Goal: Task Accomplishment & Management: Complete application form

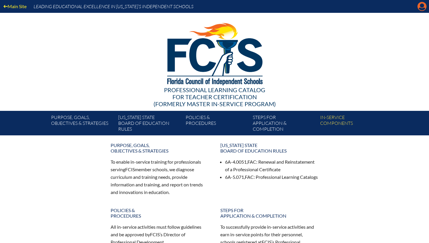
click at [423, 7] on icon "Manage account" at bounding box center [421, 6] width 9 height 9
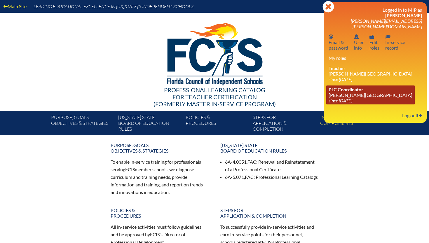
click at [341, 89] on link "PLC Coordinator Lake Mary Preparatory School since 2019 Jul 1" at bounding box center [370, 94] width 88 height 19
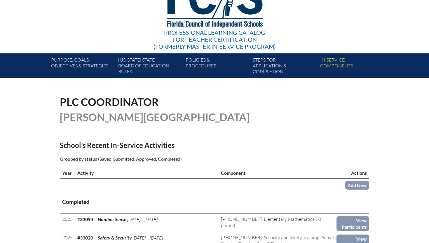
scroll to position [160, 0]
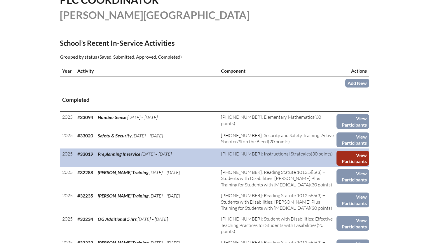
click at [347, 156] on link "View Participants" at bounding box center [352, 158] width 33 height 15
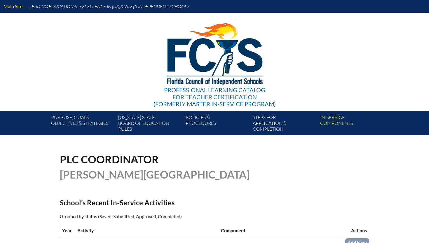
scroll to position [160, 0]
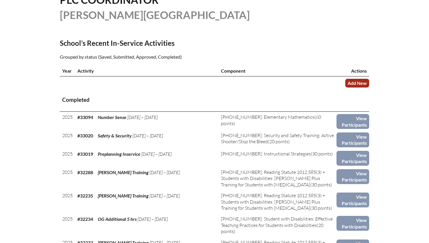
click at [357, 81] on link "Add New" at bounding box center [357, 83] width 24 height 8
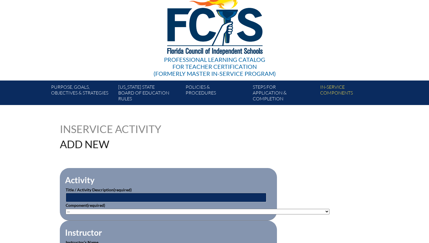
scroll to position [33, 0]
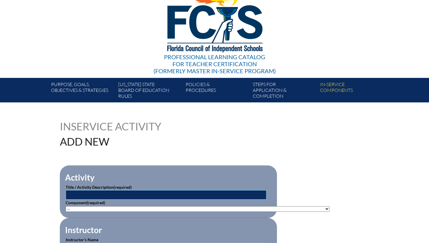
click at [95, 192] on input "text" at bounding box center [166, 194] width 201 height 9
type input "Preplanning Inservice"
click at [95, 207] on select"]"] "-- 1-000-001: Appropriate Art Activities 1-000-002: Concept and Art Process for…" at bounding box center [198, 209] width 264 height 6
select select"]"] "20393"
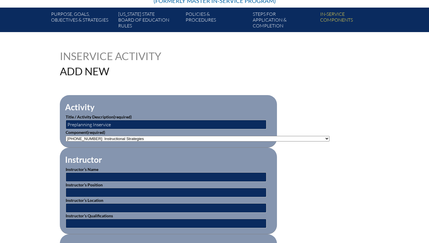
scroll to position [106, 0]
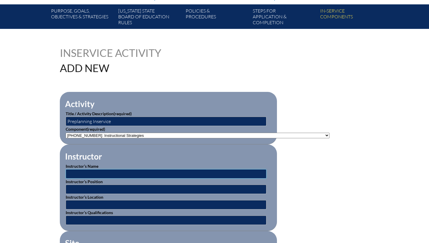
click at [98, 173] on input "text" at bounding box center [166, 173] width 201 height 9
type input "Varied"
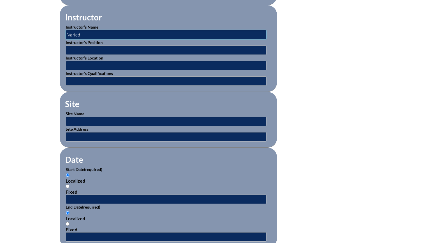
scroll to position [268, 0]
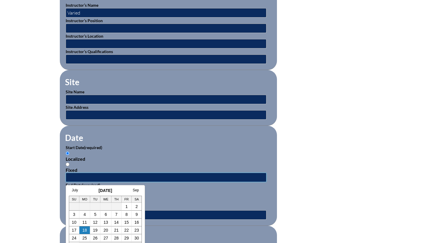
click at [99, 174] on input "text" at bounding box center [166, 177] width 201 height 9
click at [126, 206] on link "1" at bounding box center [126, 206] width 2 height 5
type input "2025-08-01 5:34 PM"
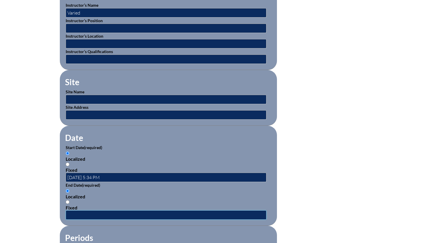
click at [95, 215] on input "text" at bounding box center [166, 214] width 201 height 9
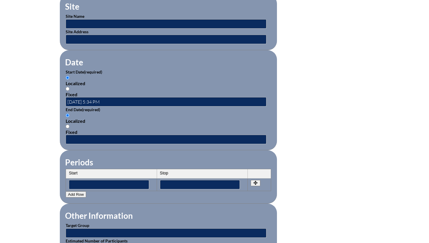
scroll to position [343, 0]
click at [110, 139] on input "text" at bounding box center [166, 139] width 201 height 9
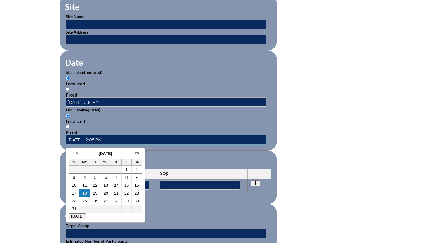
click at [84, 138] on input "2023-07-06 12:05 PM" at bounding box center [166, 139] width 201 height 9
click at [168, 148] on fieldset "Date Start Date (required) Localized Fixed 2025-08-01 5:34 PM End Date (require…" at bounding box center [168, 100] width 217 height 100
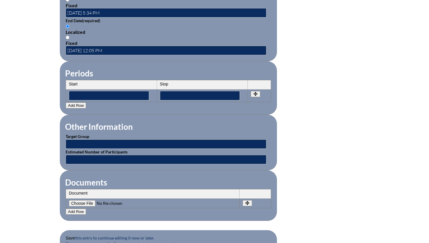
scroll to position [436, 0]
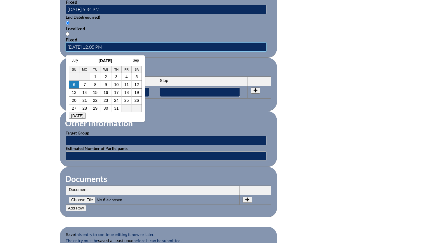
click at [89, 44] on input "2023-08-06 12:05 PM" at bounding box center [166, 46] width 201 height 9
click at [96, 76] on link "1" at bounding box center [95, 76] width 2 height 5
type input "2023-08-01 5:34 PM"
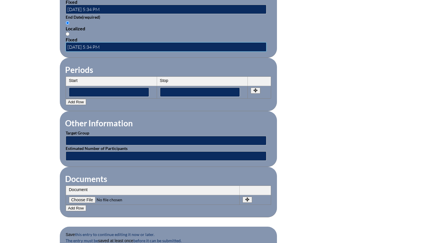
scroll to position [469, 0]
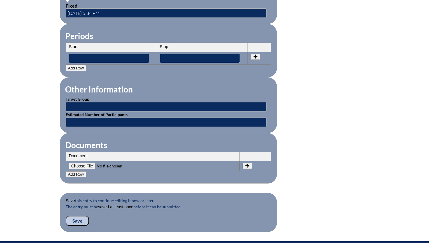
click at [74, 223] on input "Save" at bounding box center [77, 221] width 23 height 10
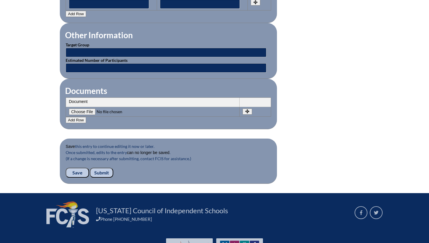
scroll to position [542, 0]
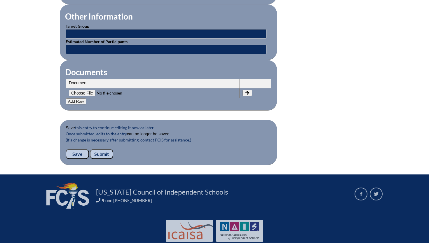
click at [102, 149] on input "Submit" at bounding box center [101, 154] width 23 height 10
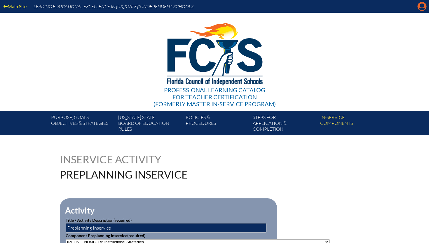
click at [421, 8] on icon "Manage account" at bounding box center [421, 6] width 9 height 9
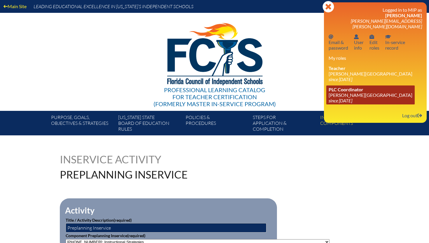
click at [343, 98] on icon "since [DATE]" at bounding box center [340, 101] width 24 height 6
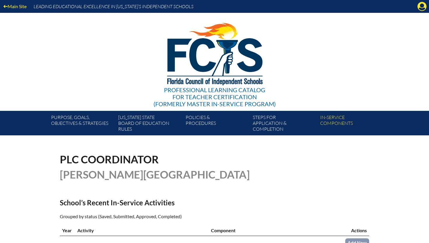
scroll to position [138, 0]
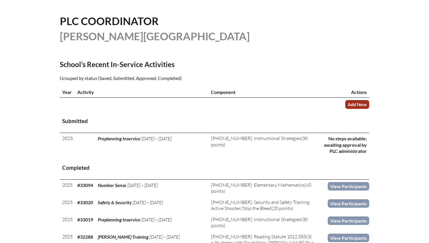
click at [360, 105] on link "Add New" at bounding box center [357, 104] width 24 height 8
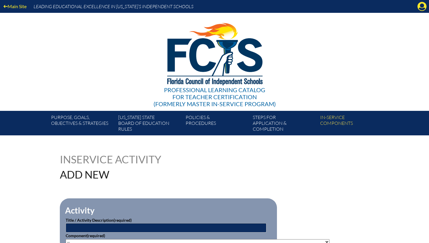
scroll to position [3, 0]
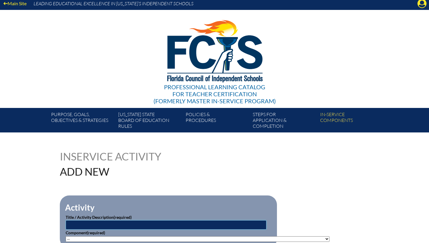
click at [81, 227] on input "text" at bounding box center [166, 224] width 201 height 9
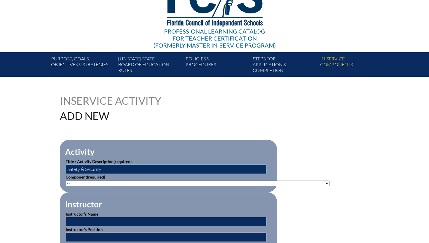
scroll to position [109, 0]
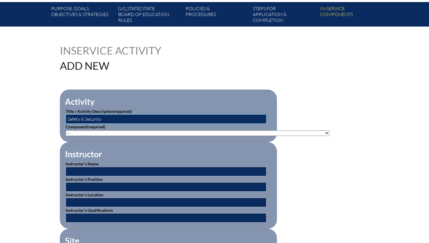
type input "Safety & Security"
click at [102, 131] on select"]"] "-- 1-000-001: Appropriate Art Activities 1-000-002: Concept and Art Process for…" at bounding box center [198, 133] width 264 height 6
select select"]"] "214429"
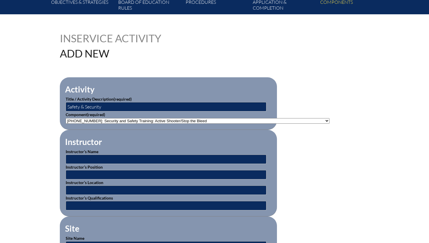
scroll to position [128, 0]
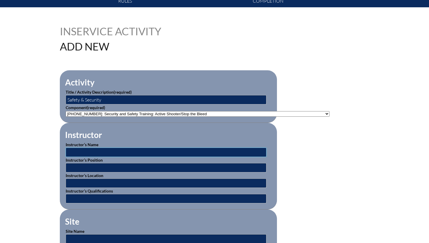
click at [116, 151] on input "text" at bounding box center [166, 152] width 201 height 9
type input "Various"
drag, startPoint x: 88, startPoint y: 150, endPoint x: 57, endPoint y: 150, distance: 30.3
click at [95, 179] on input "text" at bounding box center [166, 183] width 201 height 9
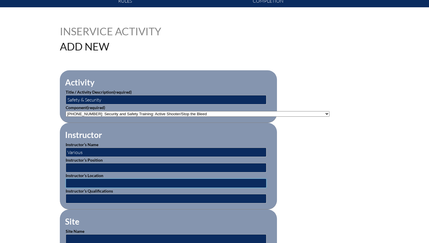
scroll to position [156, 0]
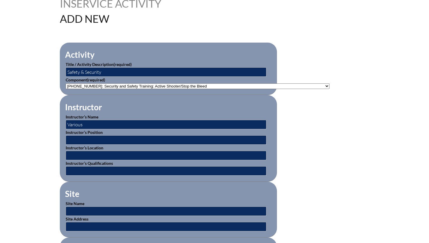
click at [86, 203] on p "Site Name" at bounding box center [168, 207] width 205 height 15
click at [86, 211] on input "text" at bounding box center [166, 211] width 201 height 9
type input "[PERSON_NAME][GEOGRAPHIC_DATA]"
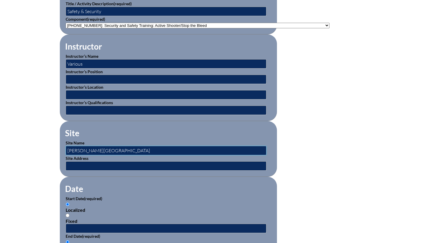
scroll to position [221, 0]
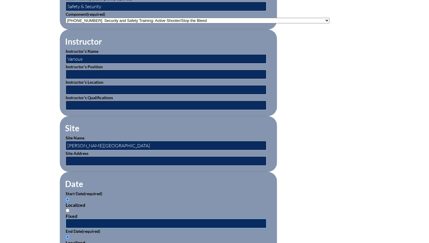
click at [90, 223] on input "text" at bounding box center [166, 223] width 201 height 9
click at [91, 221] on input "2023-08-02 11:37 AM" at bounding box center [166, 223] width 201 height 9
click at [77, 222] on input "2023-08-04 11:37 AM" at bounding box center [166, 223] width 201 height 9
type input "2025-08-04 11:37 AM"
click at [102, 194] on span "(required)" at bounding box center [93, 193] width 18 height 5
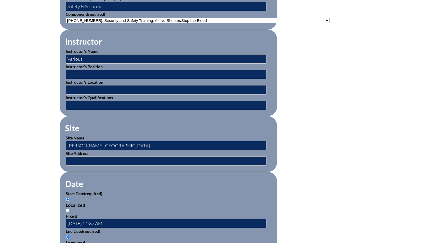
scroll to position [254, 0]
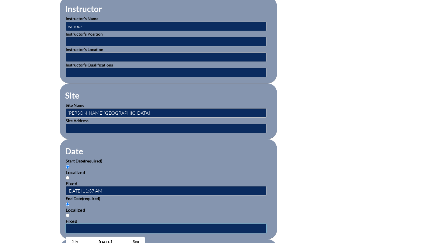
click at [89, 228] on input "text" at bounding box center [166, 228] width 201 height 9
click at [77, 228] on input "2023-07-06 12:04 PM" at bounding box center [166, 228] width 201 height 9
click at [83, 227] on input "2025-07-06 12:04 PM" at bounding box center [166, 228] width 201 height 9
type input "2025-08-06 12:04 PM"
click at [92, 190] on input "2025-08-04 11:37 AM" at bounding box center [166, 190] width 201 height 9
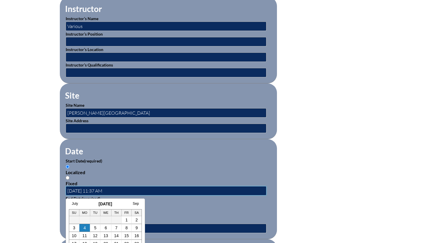
click at [133, 190] on input "2025-08-01 11:37 AM" at bounding box center [166, 190] width 201 height 9
type input "2025-08-01 11:37 AM"
click at [132, 158] on p "Start Date (required)" at bounding box center [168, 161] width 205 height 6
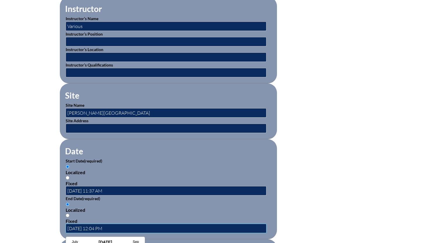
click at [92, 228] on input "2025-08-06 12:04 PM" at bounding box center [166, 228] width 201 height 9
type input "2025-08-01 12:04 PM"
click at [129, 207] on div "Localized" at bounding box center [168, 210] width 205 height 6
click at [69, 206] on input "Localized" at bounding box center [68, 204] width 4 height 4
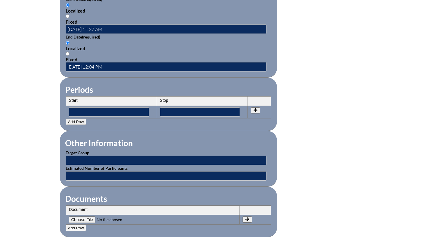
scroll to position [467, 0]
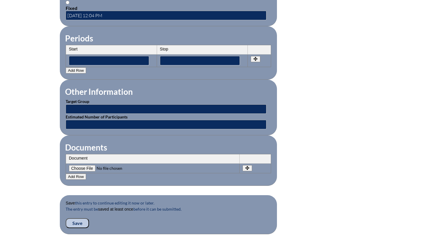
click at [75, 224] on input "Save" at bounding box center [77, 223] width 23 height 10
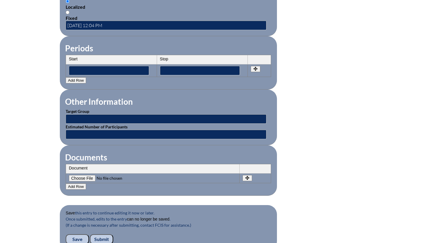
scroll to position [558, 0]
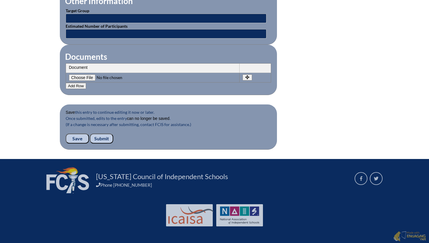
click at [101, 138] on input "Submit" at bounding box center [101, 139] width 23 height 10
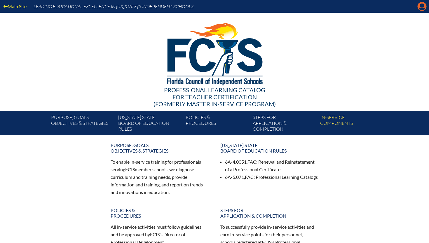
click at [421, 6] on icon "Manage account" at bounding box center [421, 6] width 9 height 9
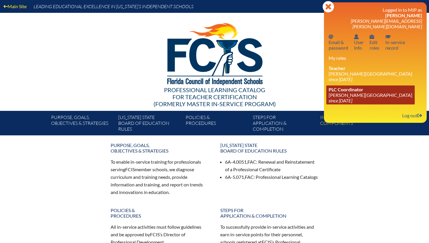
click at [360, 94] on link "PLC Coordinator [PERSON_NAME][GEOGRAPHIC_DATA] since [DATE]" at bounding box center [370, 94] width 88 height 19
click at [352, 99] on icon "since [DATE]" at bounding box center [340, 101] width 24 height 6
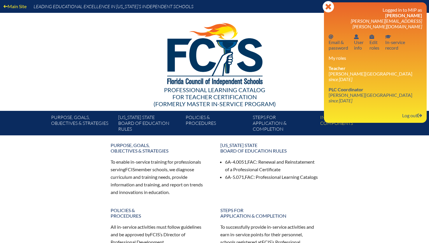
scroll to position [19, 0]
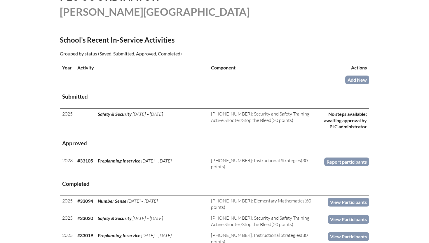
scroll to position [163, 0]
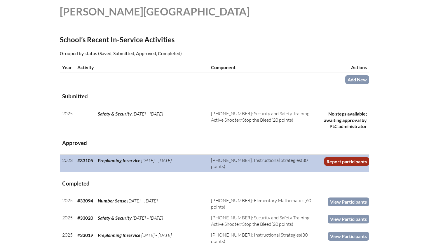
click at [356, 160] on link "Report participants" at bounding box center [346, 161] width 45 height 8
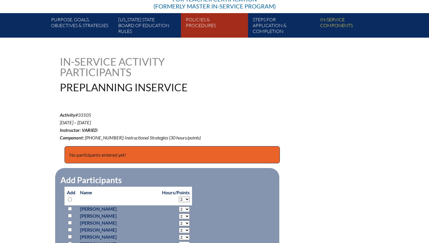
scroll to position [198, 0]
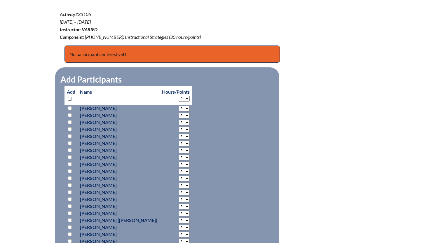
click at [69, 164] on input "checkbox" at bounding box center [70, 164] width 4 height 4
checkbox input "true"
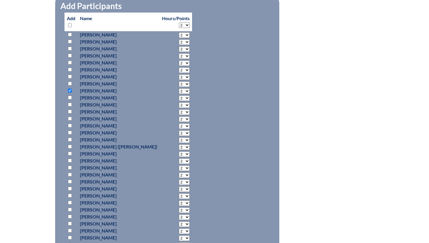
scroll to position [279, 0]
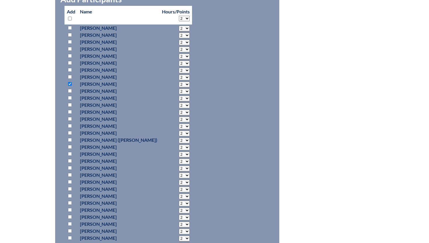
click at [70, 153] on input "checkbox" at bounding box center [70, 154] width 4 height 4
checkbox input "true"
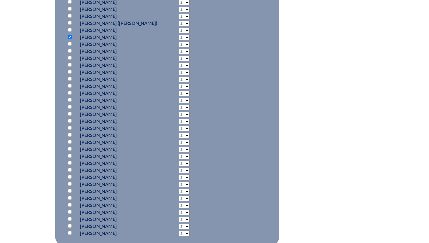
scroll to position [410, 0]
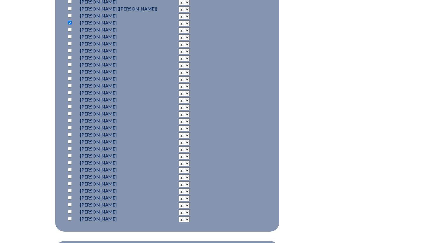
click at [69, 217] on input "checkbox" at bounding box center [70, 219] width 4 height 4
checkbox input "true"
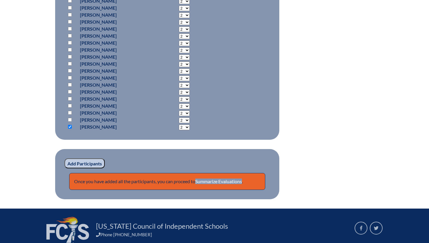
scroll to position [503, 0]
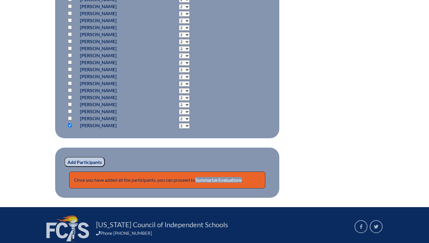
click at [99, 163] on input "Add Participants" at bounding box center [84, 162] width 40 height 10
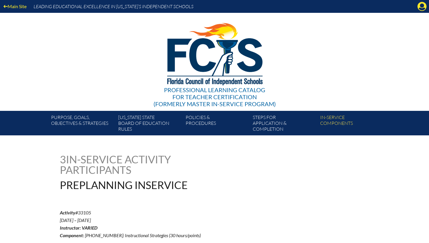
scroll to position [555, 0]
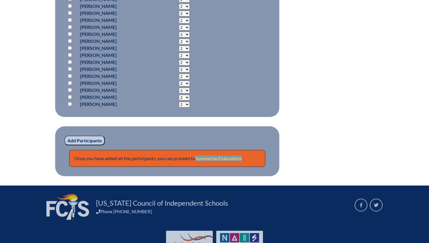
click at [235, 158] on link "Summarize Evaluations" at bounding box center [218, 158] width 47 height 6
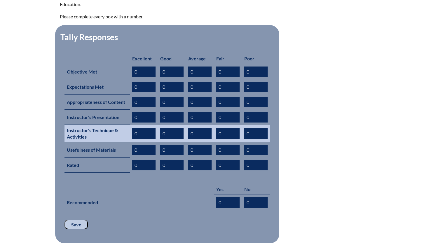
scroll to position [224, 0]
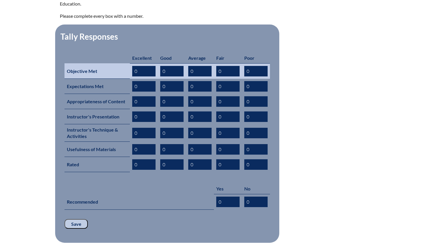
drag, startPoint x: 139, startPoint y: 63, endPoint x: 123, endPoint y: 63, distance: 16.0
click at [123, 63] on tr "Objective Met 0 0 0 0 0" at bounding box center [166, 70] width 205 height 15
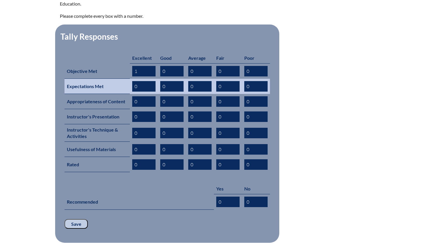
type input "1"
click at [135, 81] on input "0" at bounding box center [143, 86] width 23 height 11
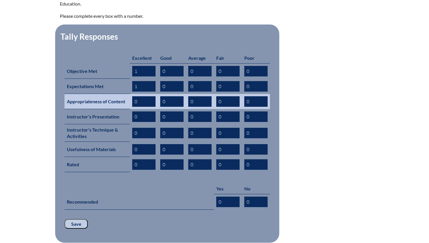
type input "1"
click at [135, 96] on input "0" at bounding box center [143, 101] width 23 height 11
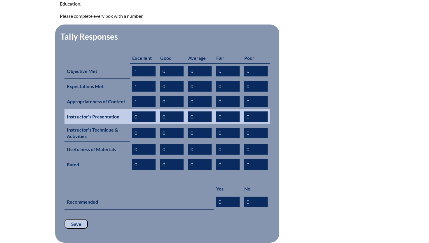
type input "1"
click at [135, 111] on input "0" at bounding box center [143, 116] width 23 height 11
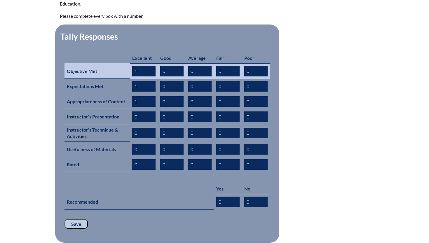
drag, startPoint x: 138, startPoint y: 65, endPoint x: 128, endPoint y: 65, distance: 10.5
click at [128, 65] on tr "Objective Met 1 0 0 0 0" at bounding box center [166, 70] width 205 height 15
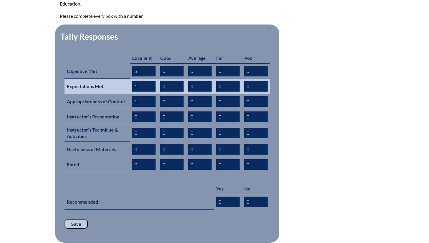
type input "3"
click at [136, 81] on input "1" at bounding box center [143, 86] width 23 height 11
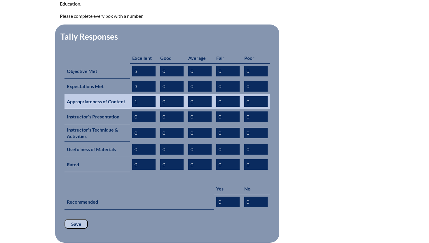
type input "3"
click at [137, 96] on input "1" at bounding box center [143, 101] width 23 height 11
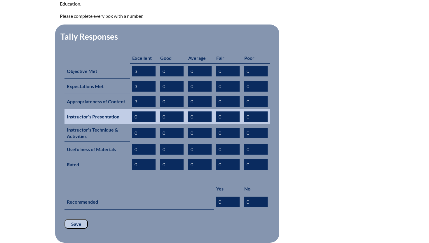
type input "3"
click at [136, 111] on input "0" at bounding box center [143, 116] width 23 height 11
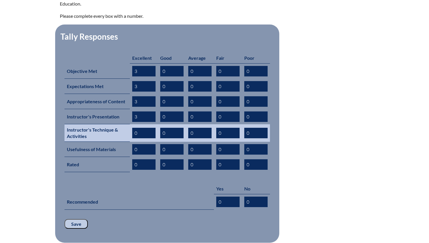
type input "3"
click at [136, 128] on input "0" at bounding box center [143, 133] width 23 height 11
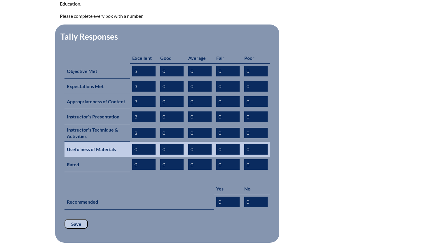
type input "3"
click at [136, 144] on input "0" at bounding box center [143, 149] width 23 height 11
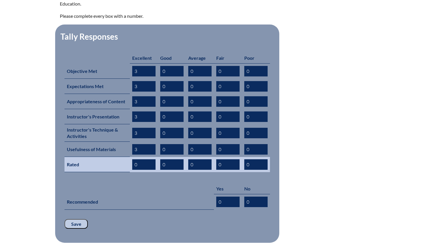
type input "3"
click at [136, 159] on input "0" at bounding box center [143, 164] width 23 height 11
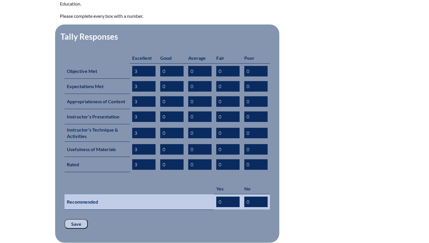
type input "3"
click at [218, 197] on input "0" at bounding box center [227, 202] width 23 height 11
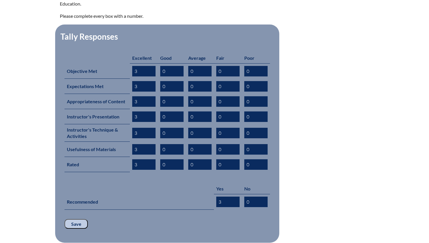
type input "3"
click at [78, 219] on input "Save" at bounding box center [75, 224] width 23 height 10
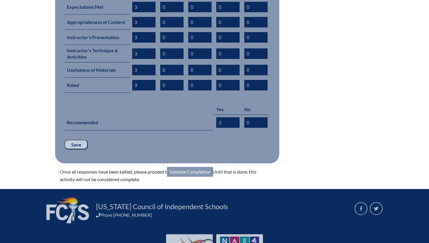
scroll to position [325, 0]
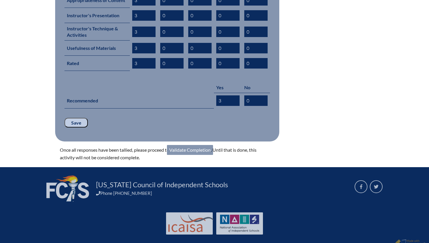
click at [209, 145] on link "Validate Completion" at bounding box center [190, 150] width 46 height 10
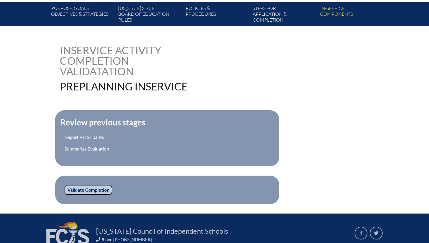
scroll to position [164, 0]
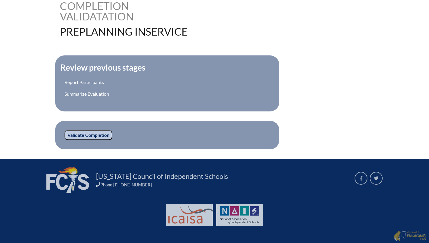
click at [94, 132] on input "Validate Completion" at bounding box center [88, 135] width 48 height 10
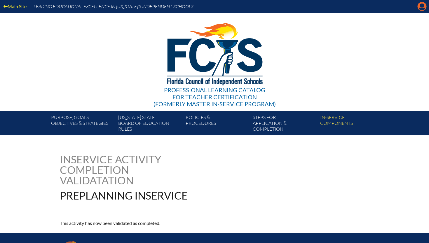
click at [421, 8] on icon "Manage account" at bounding box center [421, 6] width 9 height 9
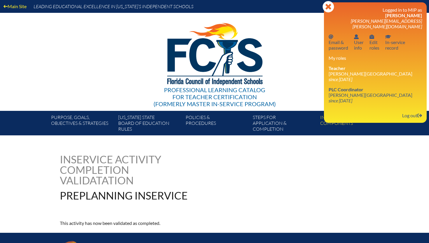
click at [330, 102] on div "Logged in to MIP as [PERSON_NAME] [PERSON_NAME][EMAIL_ADDRESS][PERSON_NAME][DOM…" at bounding box center [374, 62] width 93 height 111
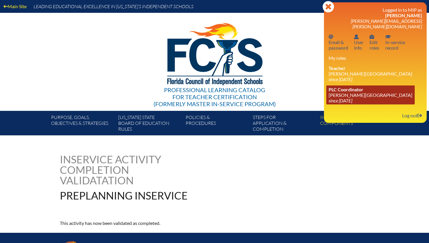
click at [339, 89] on link "PLC Coordinator [PERSON_NAME][GEOGRAPHIC_DATA] since [DATE]" at bounding box center [370, 94] width 88 height 19
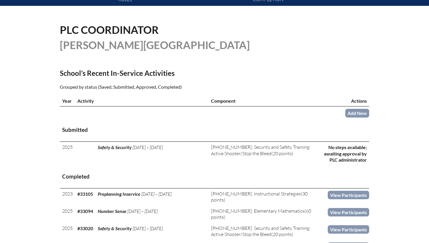
scroll to position [199, 0]
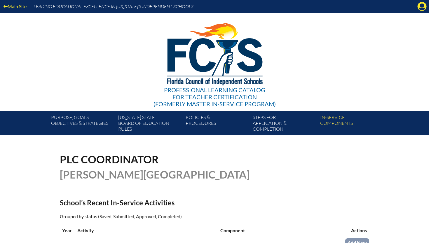
scroll to position [199, 0]
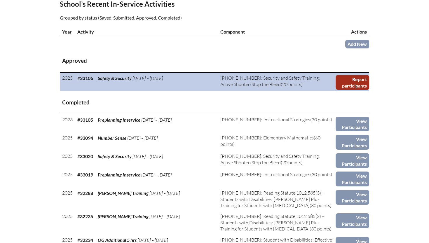
click at [345, 88] on link "Report participants" at bounding box center [352, 82] width 34 height 15
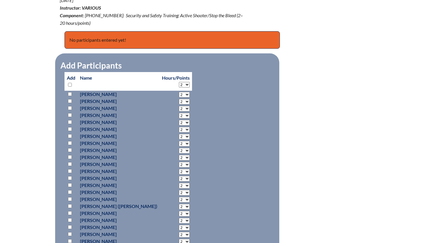
scroll to position [231, 0]
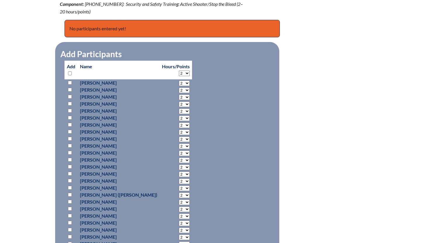
click at [69, 137] on input "checkbox" at bounding box center [70, 139] width 4 height 4
checkbox input "true"
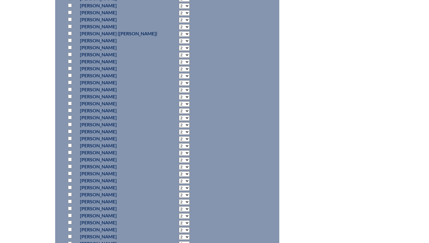
scroll to position [393, 0]
click at [69, 241] on input "checkbox" at bounding box center [70, 243] width 4 height 4
checkbox input "true"
click at [70, 45] on input "checkbox" at bounding box center [70, 47] width 4 height 4
checkbox input "true"
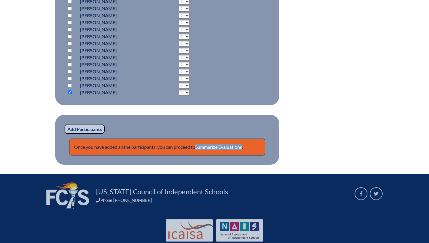
scroll to position [552, 0]
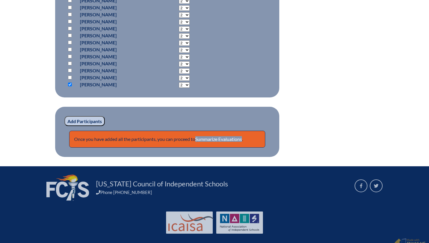
click at [88, 116] on input "Add Participants" at bounding box center [84, 121] width 40 height 10
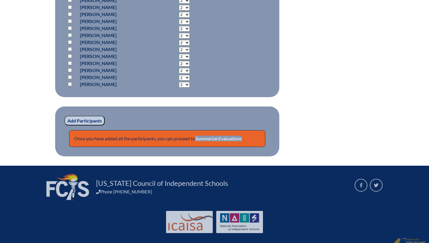
scroll to position [583, 0]
click at [212, 136] on link "Summarize Evaluations" at bounding box center [218, 139] width 47 height 6
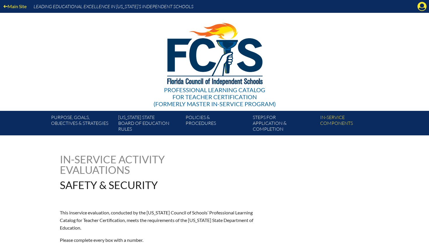
scroll to position [209, 0]
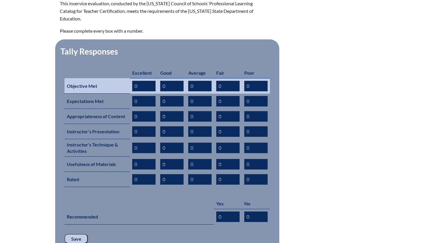
drag, startPoint x: 139, startPoint y: 74, endPoint x: 121, endPoint y: 75, distance: 17.2
click at [121, 78] on tr "Objective Met 0 0 0 0 0" at bounding box center [166, 85] width 205 height 15
click at [138, 81] on input "0" at bounding box center [143, 86] width 23 height 11
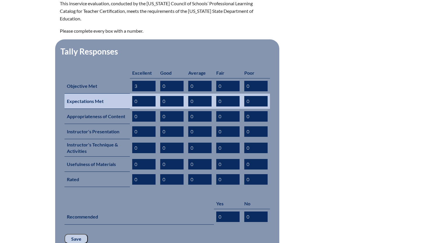
type input "3"
click at [137, 96] on input "0" at bounding box center [143, 101] width 23 height 11
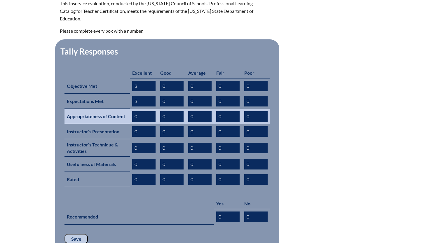
type input "3"
click at [136, 111] on input "0" at bounding box center [143, 116] width 23 height 11
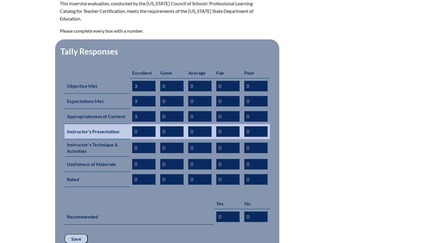
type input "3"
click at [136, 126] on input "0" at bounding box center [143, 131] width 23 height 11
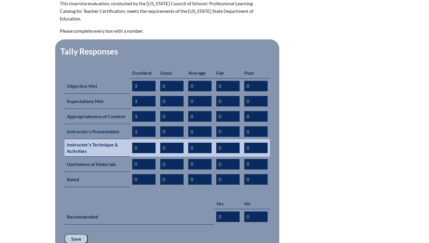
type input "3"
click at [136, 143] on input "0" at bounding box center [143, 148] width 23 height 11
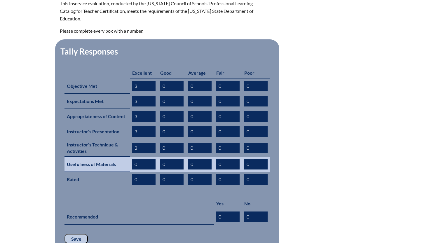
type input "3"
click at [137, 159] on input "0" at bounding box center [143, 164] width 23 height 11
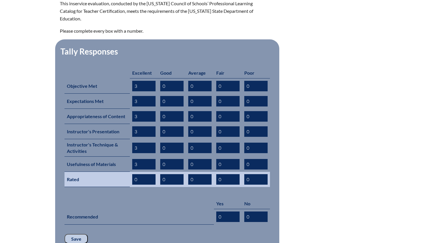
type input "3"
click at [137, 174] on input "0" at bounding box center [143, 179] width 23 height 11
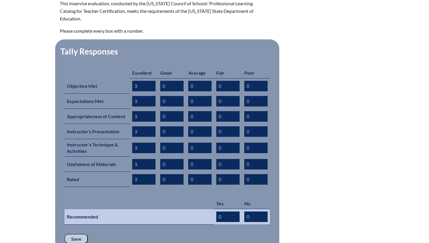
type input "3"
click at [220, 211] on input "0" at bounding box center [227, 216] width 23 height 11
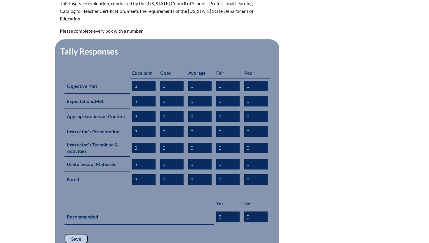
type input "3"
click at [75, 234] on input "Save" at bounding box center [75, 239] width 23 height 10
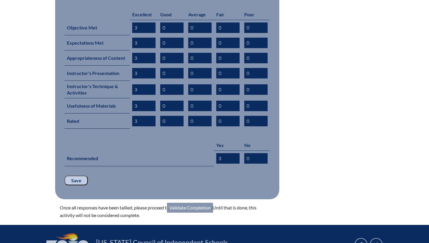
scroll to position [270, 0]
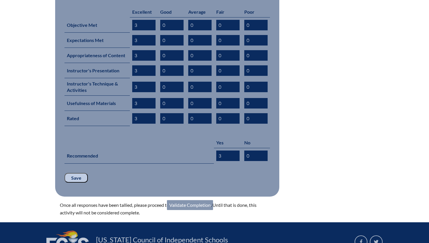
click at [191, 200] on link "Validate Completion" at bounding box center [190, 205] width 46 height 10
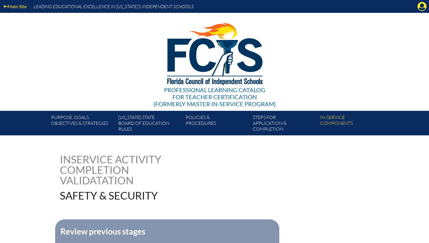
scroll to position [164, 0]
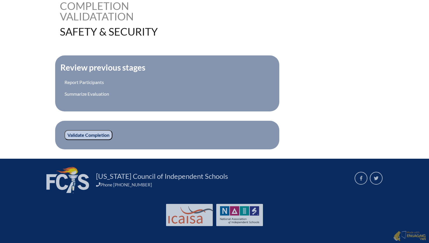
click at [101, 136] on input "Validate Completion" at bounding box center [88, 135] width 48 height 10
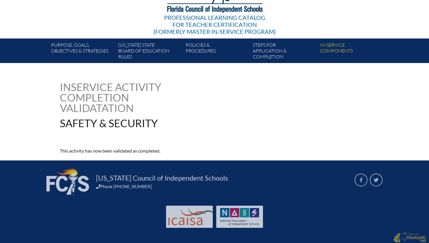
scroll to position [74, 0]
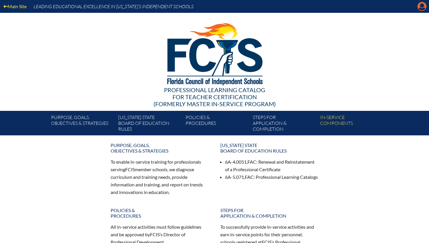
click at [419, 7] on icon at bounding box center [421, 6] width 9 height 9
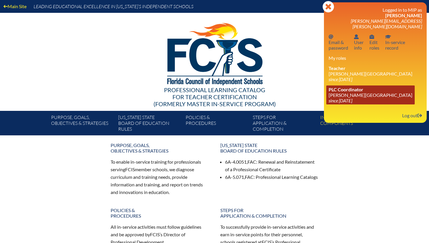
click at [334, 91] on link "PLC Coordinator [PERSON_NAME][GEOGRAPHIC_DATA] since [DATE]" at bounding box center [370, 94] width 88 height 19
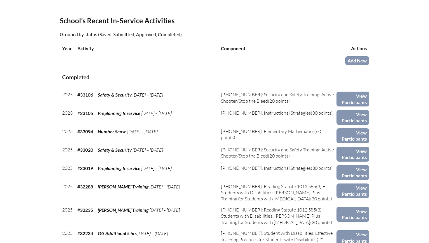
scroll to position [211, 0]
